Goal: Check status: Check status

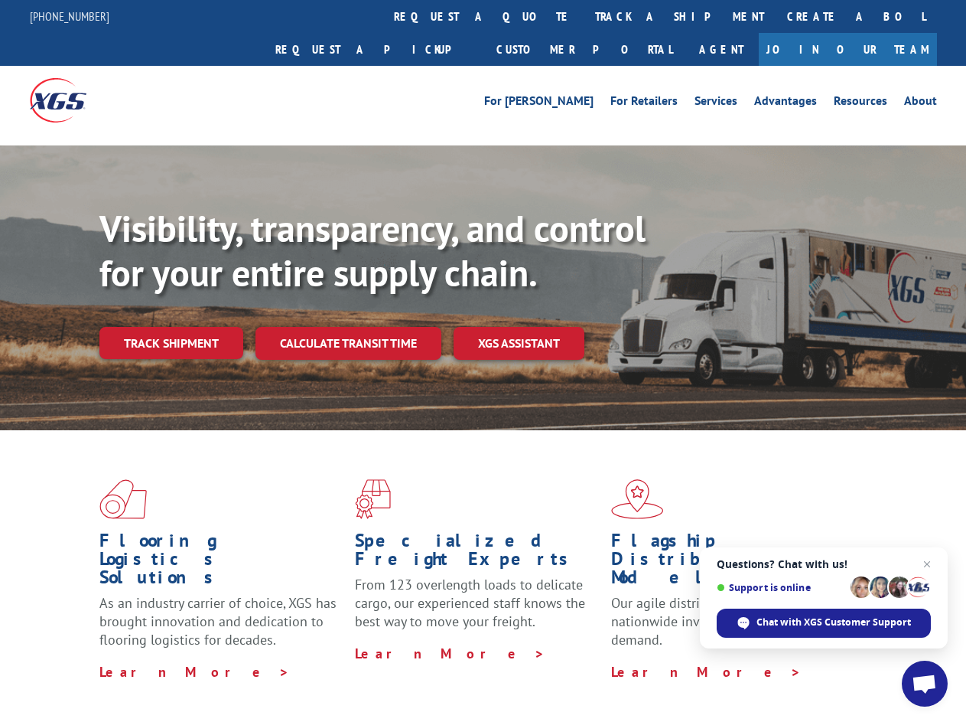
click at [483, 360] on div "Visibility, transparency, and control for your entire supply chain. Track shipm…" at bounding box center [532, 313] width 867 height 213
click at [584, 16] on link "track a shipment" at bounding box center [680, 16] width 192 height 33
click at [0, 0] on div "Track Shipment Enter your information below to track your shipment(s). Select c…" at bounding box center [0, 0] width 0 height 0
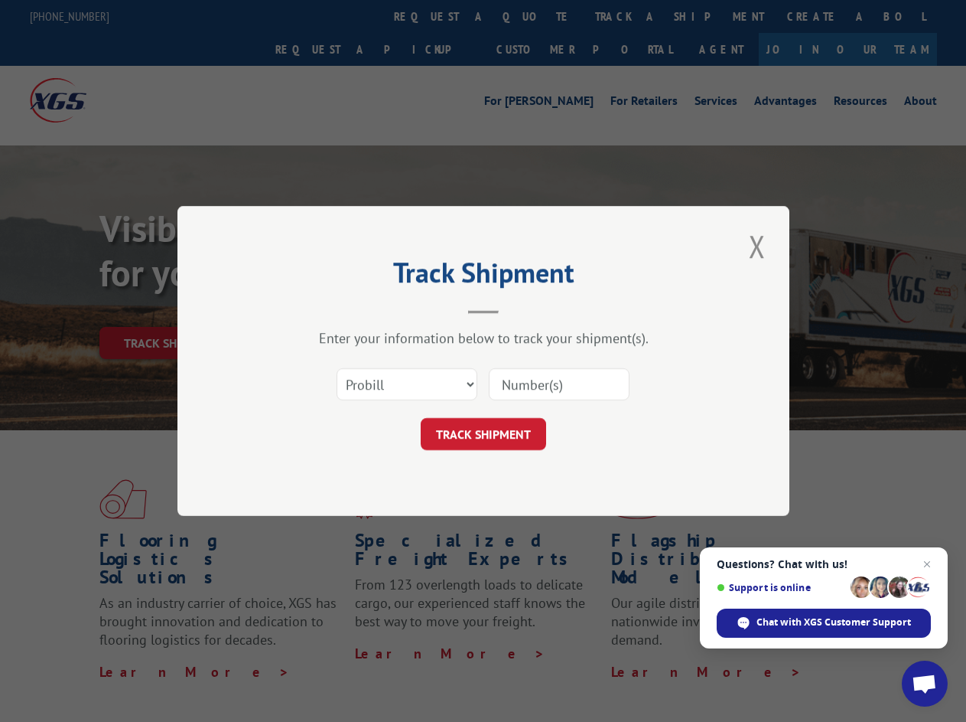
click at [630, 16] on div "Track Shipment Enter your information below to track your shipment(s). Select c…" at bounding box center [483, 361] width 966 height 722
click at [171, 309] on div "Track Shipment Enter your information below to track your shipment(s). Select c…" at bounding box center [483, 361] width 966 height 722
click at [347, 309] on header "Track Shipment" at bounding box center [483, 288] width 459 height 52
click at [520, 309] on header "Track Shipment" at bounding box center [483, 288] width 459 height 52
click at [925, 683] on span "Open chat" at bounding box center [924, 684] width 25 height 21
